Goal: Check status: Check status

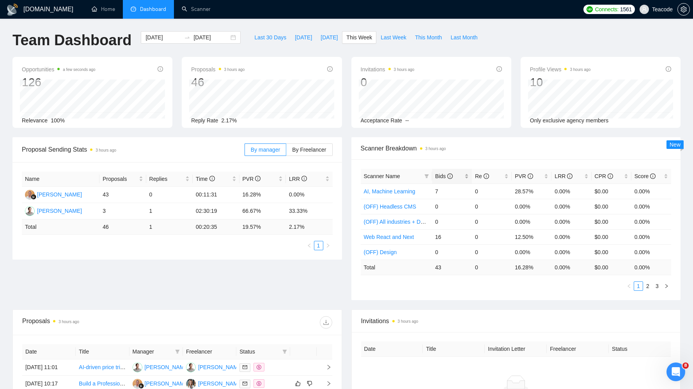
click at [440, 174] on span "Bids" at bounding box center [444, 176] width 18 height 6
click at [295, 39] on span "[DATE]" at bounding box center [303, 37] width 17 height 9
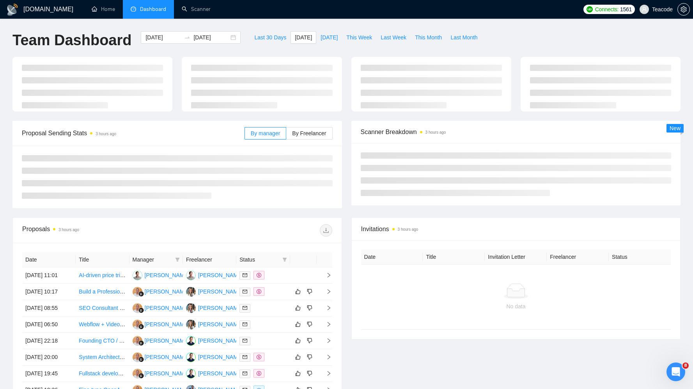
type input "[DATE]"
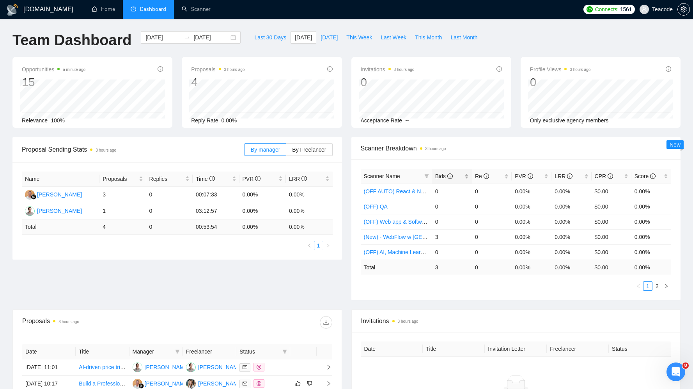
click at [447, 172] on span "Bids" at bounding box center [449, 176] width 28 height 9
click at [364, 41] on span "This Week" at bounding box center [359, 37] width 26 height 9
type input "[DATE]"
